Goal: Find specific page/section: Find specific page/section

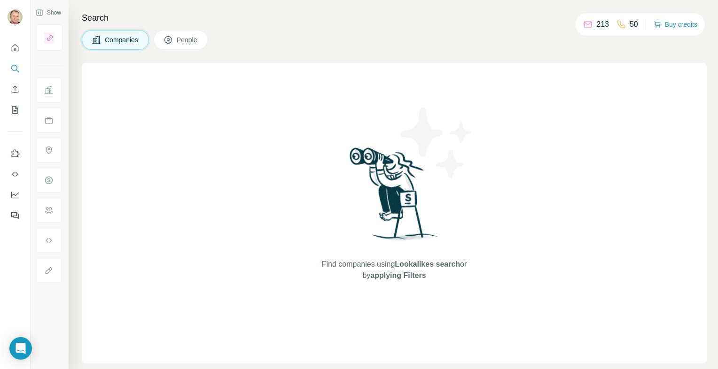
click at [119, 39] on span "Companies" at bounding box center [122, 39] width 34 height 9
click at [180, 38] on span "People" at bounding box center [188, 39] width 22 height 9
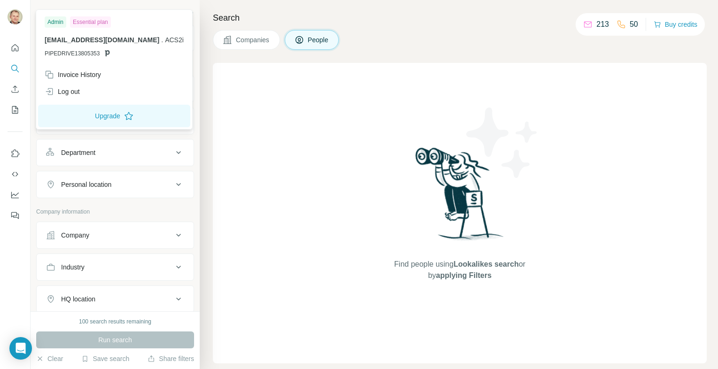
click at [15, 12] on img at bounding box center [15, 16] width 15 height 15
click at [286, 153] on div "Find people using Lookalikes search or by applying Filters" at bounding box center [460, 213] width 494 height 301
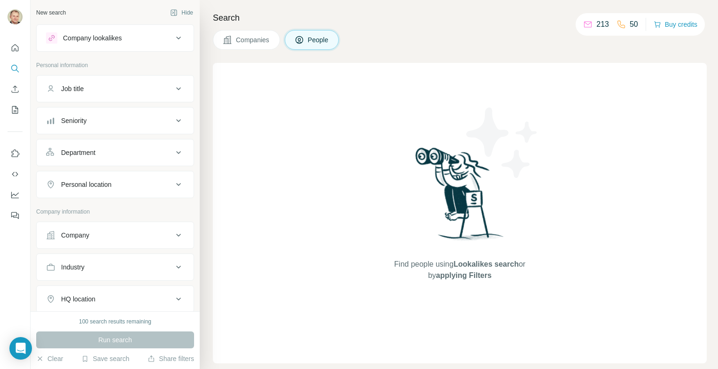
click at [174, 37] on icon at bounding box center [178, 37] width 11 height 11
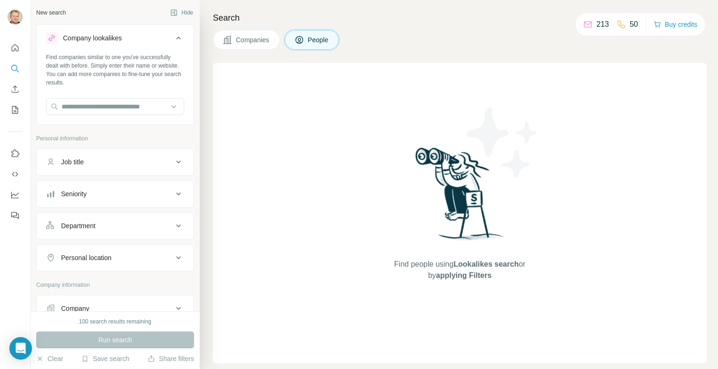
click at [174, 37] on icon at bounding box center [178, 37] width 11 height 11
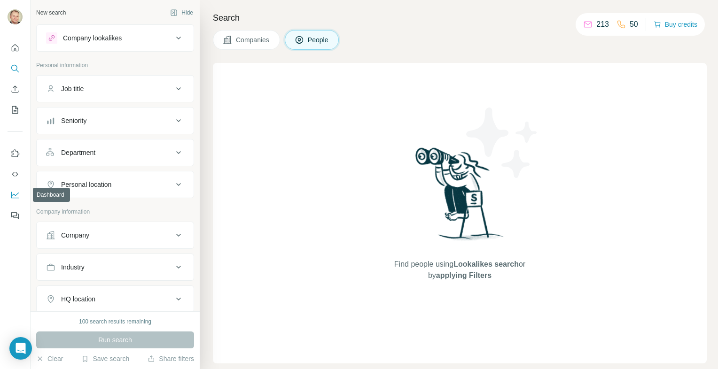
click at [20, 193] on button "Dashboard" at bounding box center [15, 195] width 15 height 17
